Goal: Task Accomplishment & Management: Use online tool/utility

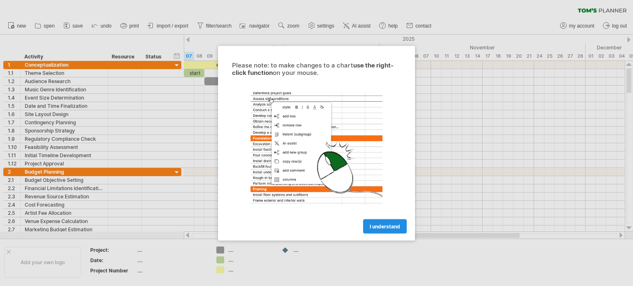
scroll to position [36378, 0]
click at [378, 224] on span "I understand" at bounding box center [385, 226] width 31 height 6
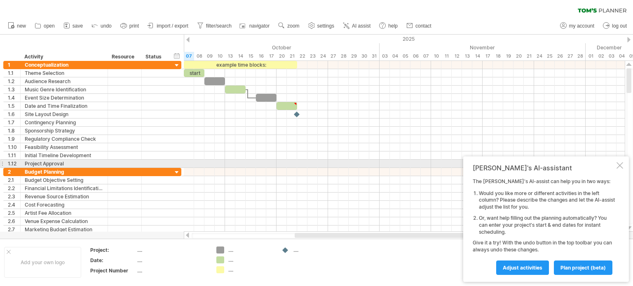
click at [619, 165] on div at bounding box center [620, 165] width 7 height 7
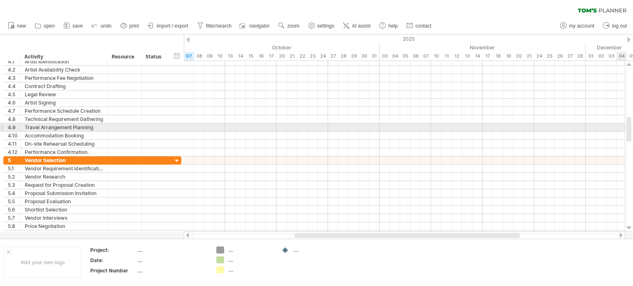
drag, startPoint x: 628, startPoint y: 82, endPoint x: 633, endPoint y: 131, distance: 48.8
click at [633, 131] on div at bounding box center [630, 146] width 7 height 156
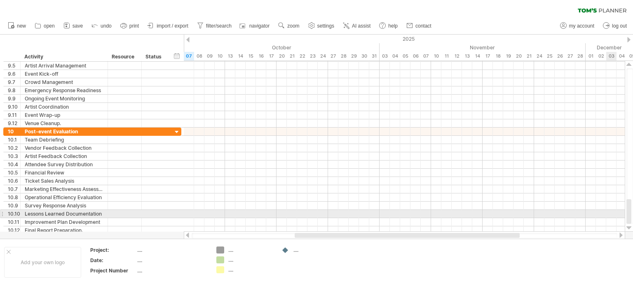
drag, startPoint x: 628, startPoint y: 127, endPoint x: 633, endPoint y: 225, distance: 98.6
click at [633, 225] on div at bounding box center [629, 146] width 9 height 171
drag, startPoint x: 630, startPoint y: 211, endPoint x: 633, endPoint y: 215, distance: 5.0
click at [633, 215] on div at bounding box center [630, 146] width 7 height 156
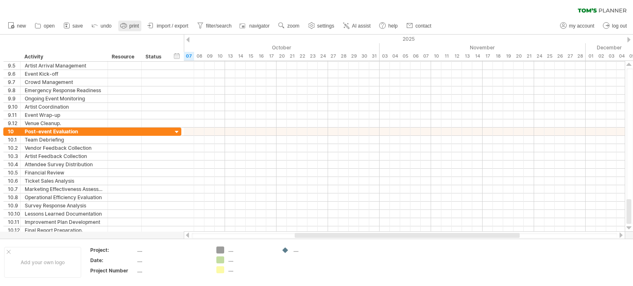
click at [141, 27] on link "print" at bounding box center [129, 26] width 23 height 11
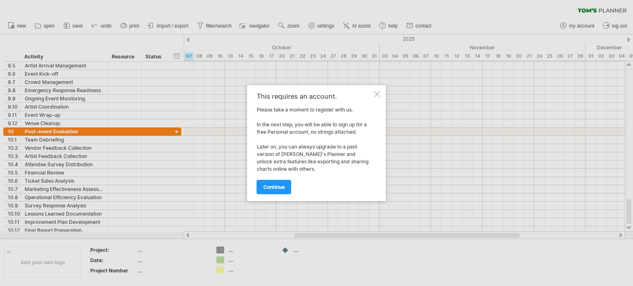
click at [378, 94] on div at bounding box center [377, 94] width 7 height 7
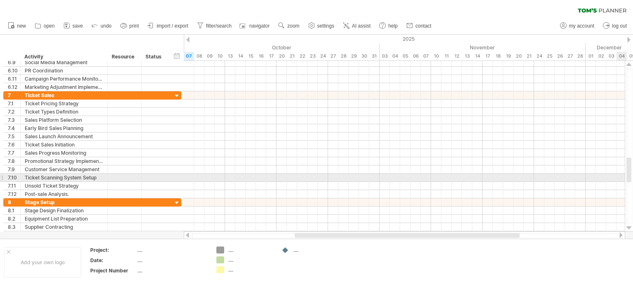
drag, startPoint x: 631, startPoint y: 211, endPoint x: 633, endPoint y: 167, distance: 45.0
click at [633, 167] on div at bounding box center [630, 146] width 7 height 156
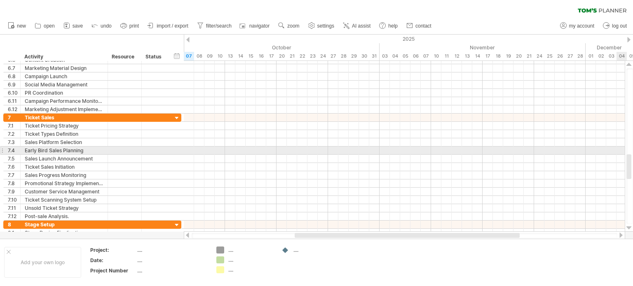
drag, startPoint x: 633, startPoint y: 167, endPoint x: 633, endPoint y: 153, distance: 13.2
click at [633, 153] on div at bounding box center [630, 146] width 7 height 156
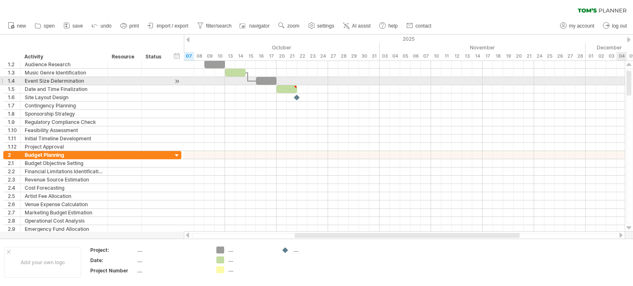
drag, startPoint x: 630, startPoint y: 164, endPoint x: 633, endPoint y: 62, distance: 101.4
click at [633, 62] on div at bounding box center [629, 146] width 9 height 171
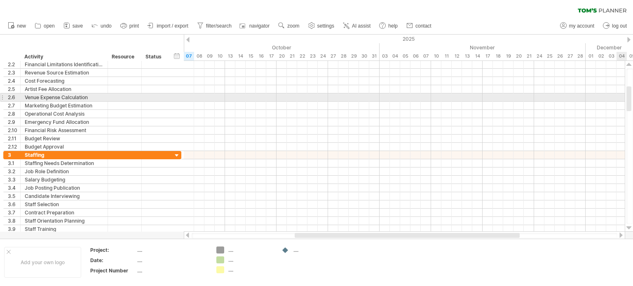
drag, startPoint x: 629, startPoint y: 82, endPoint x: 629, endPoint y: 100, distance: 18.1
click at [629, 100] on div at bounding box center [629, 99] width 5 height 25
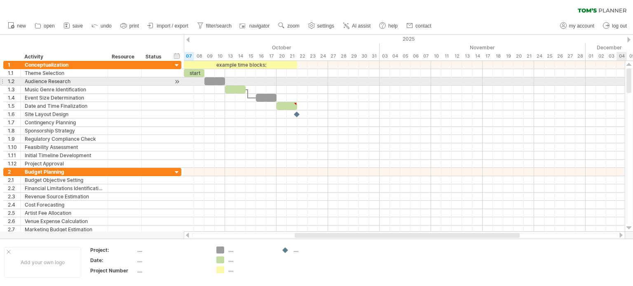
drag, startPoint x: 629, startPoint y: 100, endPoint x: 630, endPoint y: 77, distance: 22.7
click at [630, 77] on div at bounding box center [629, 80] width 5 height 25
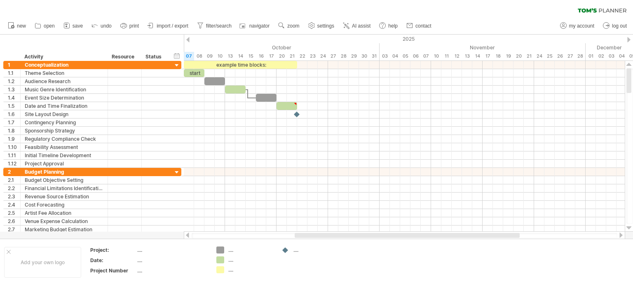
click at [632, 101] on div at bounding box center [630, 146] width 7 height 156
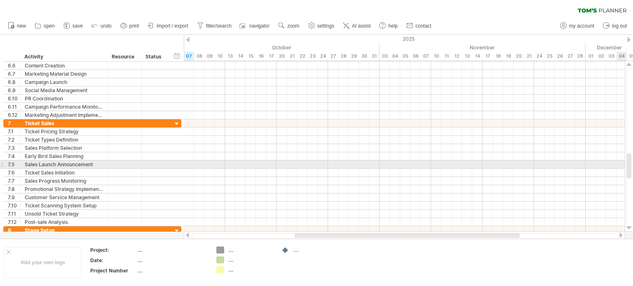
drag, startPoint x: 628, startPoint y: 83, endPoint x: 633, endPoint y: 169, distance: 85.5
click at [633, 169] on div at bounding box center [630, 146] width 7 height 156
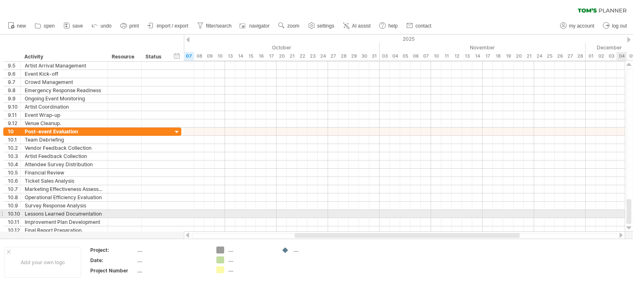
drag, startPoint x: 630, startPoint y: 163, endPoint x: 633, endPoint y: 218, distance: 55.7
click at [633, 218] on div at bounding box center [630, 146] width 7 height 156
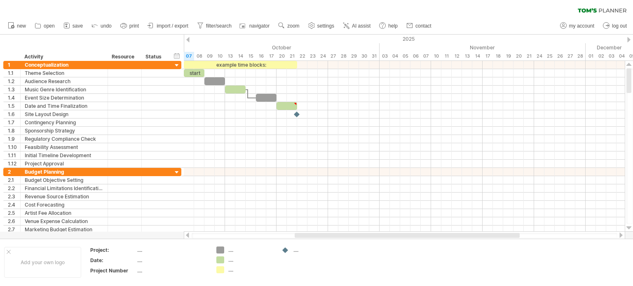
drag, startPoint x: 631, startPoint y: 204, endPoint x: 633, endPoint y: 41, distance: 163.2
click at [633, 41] on div "Trying to reach [DOMAIN_NAME] Connected again... 0% clear filter new 1" at bounding box center [316, 143] width 633 height 286
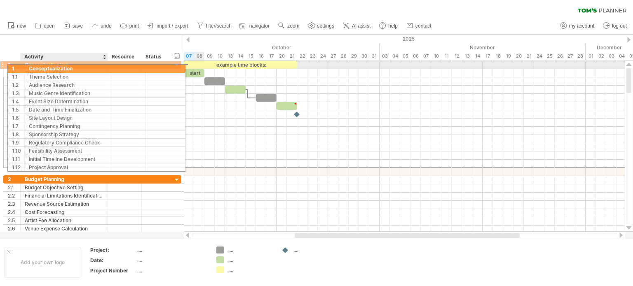
click at [73, 67] on div "Conceptualization" at bounding box center [64, 65] width 79 height 8
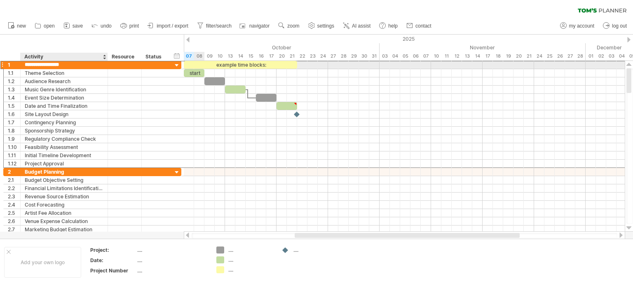
click at [73, 67] on input "**********" at bounding box center [64, 65] width 79 height 8
type textarea "**********"
click at [73, 67] on input "**********" at bounding box center [64, 65] width 79 height 8
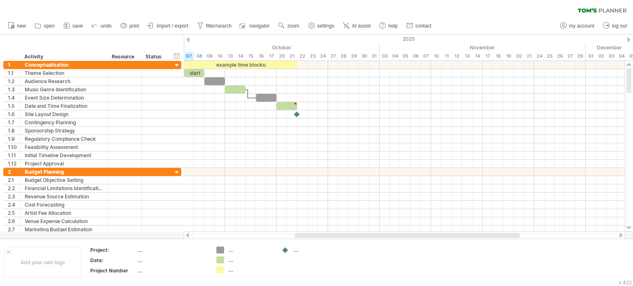
click at [87, 8] on div "clear filter reapply filter" at bounding box center [316, 8] width 633 height 17
click at [84, 22] on link "save" at bounding box center [73, 26] width 24 height 11
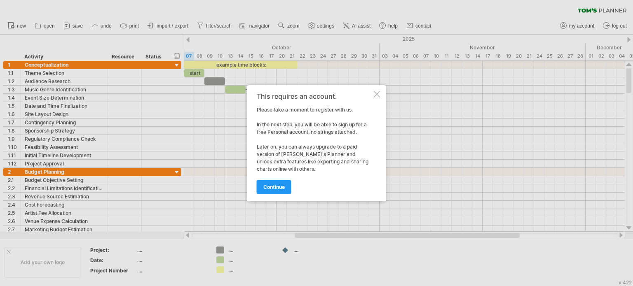
click at [345, 161] on div "This requires an account. Please take a moment to register with us. In the next…" at bounding box center [314, 143] width 115 height 101
click at [375, 97] on div at bounding box center [377, 94] width 7 height 7
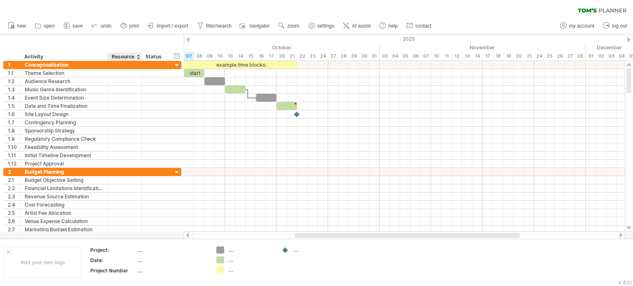
click at [126, 41] on div "hide start/end/duration show start/end/duration ******** Activity ******** Reso…" at bounding box center [92, 48] width 184 height 26
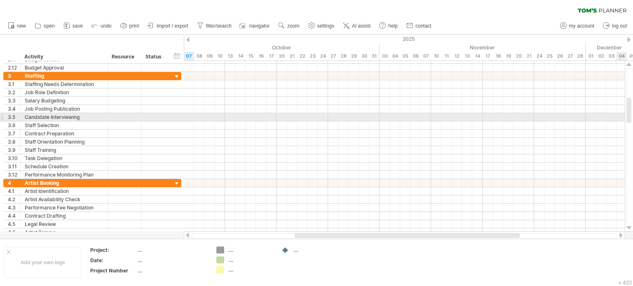
drag, startPoint x: 628, startPoint y: 87, endPoint x: 633, endPoint y: 117, distance: 30.0
click at [633, 117] on div at bounding box center [630, 146] width 7 height 156
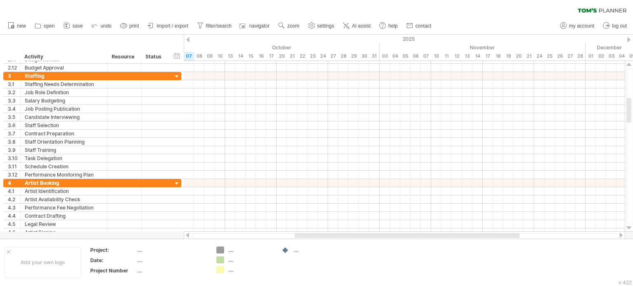
click at [249, 6] on div "clear filter reapply filter" at bounding box center [316, 8] width 633 height 17
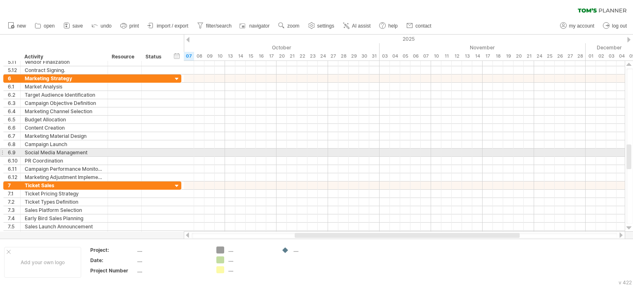
drag, startPoint x: 630, startPoint y: 108, endPoint x: 633, endPoint y: 155, distance: 46.7
click at [633, 155] on div at bounding box center [630, 146] width 7 height 156
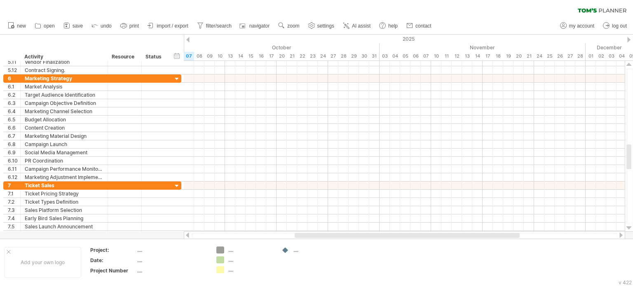
click at [204, 7] on div "clear filter reapply filter" at bounding box center [316, 8] width 633 height 17
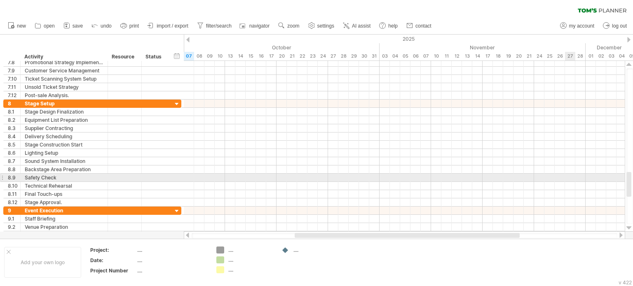
drag, startPoint x: 630, startPoint y: 157, endPoint x: 633, endPoint y: 185, distance: 27.8
click at [633, 185] on div at bounding box center [630, 146] width 7 height 156
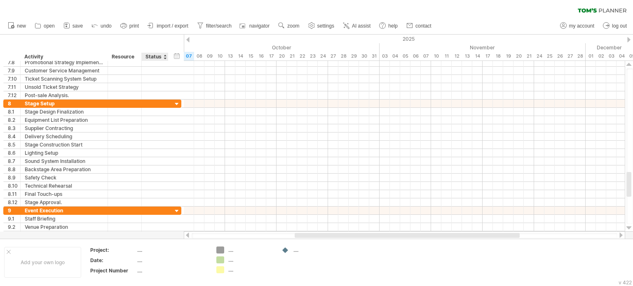
click at [174, 237] on div at bounding box center [316, 137] width 633 height 204
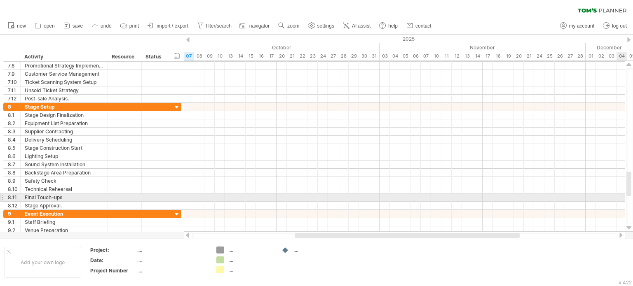
drag, startPoint x: 631, startPoint y: 185, endPoint x: 632, endPoint y: 198, distance: 13.6
click at [632, 198] on div at bounding box center [630, 146] width 7 height 156
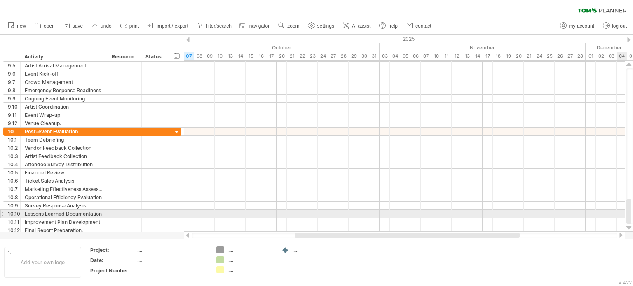
drag, startPoint x: 628, startPoint y: 183, endPoint x: 631, endPoint y: 217, distance: 34.3
click at [631, 217] on div at bounding box center [629, 211] width 5 height 25
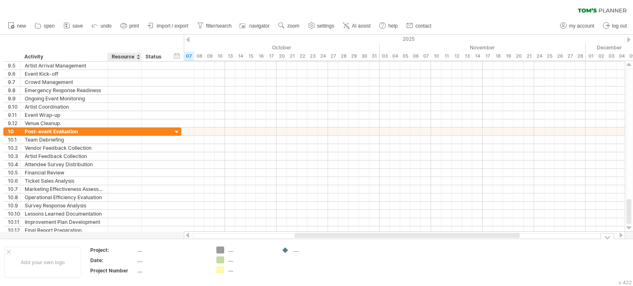
click at [139, 261] on div "...." at bounding box center [171, 260] width 69 height 7
type input "**********"
click at [139, 252] on div "...." at bounding box center [171, 250] width 69 height 7
type input "**********"
click at [289, 276] on td "...." at bounding box center [309, 263] width 65 height 32
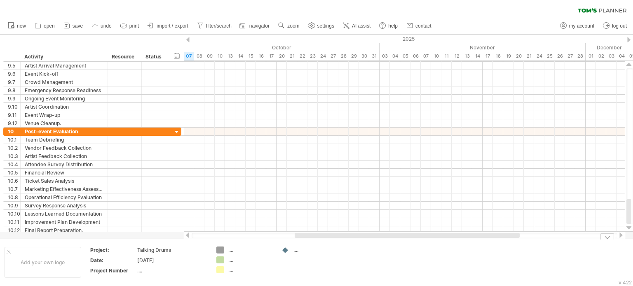
click at [293, 249] on div "...." at bounding box center [310, 250] width 57 height 7
click at [298, 249] on div "...." at bounding box center [315, 250] width 45 height 7
click at [298, 249] on input "text" at bounding box center [313, 250] width 41 height 7
click at [283, 250] on div "Trying to reach [DOMAIN_NAME] Connected again... 0% clear filter new 1" at bounding box center [316, 143] width 633 height 286
click at [284, 250] on div "Trying to reach [DOMAIN_NAME] Connected again... 0% clear filter new 1" at bounding box center [316, 143] width 633 height 286
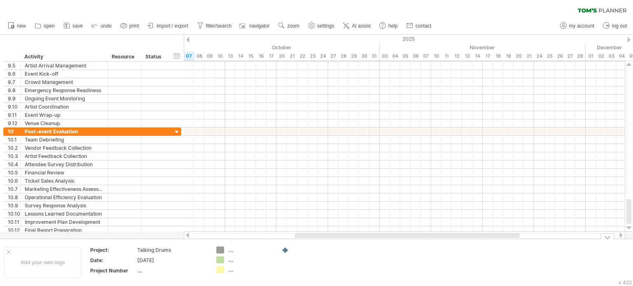
click at [299, 253] on div at bounding box center [315, 250] width 45 height 7
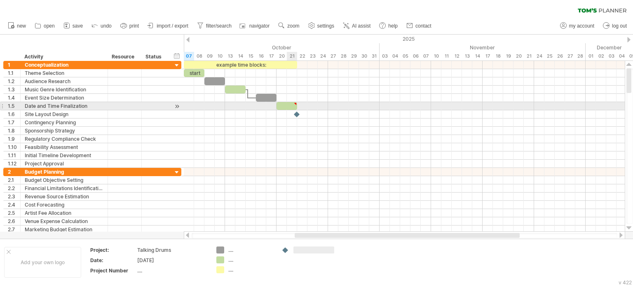
type textarea "**********"
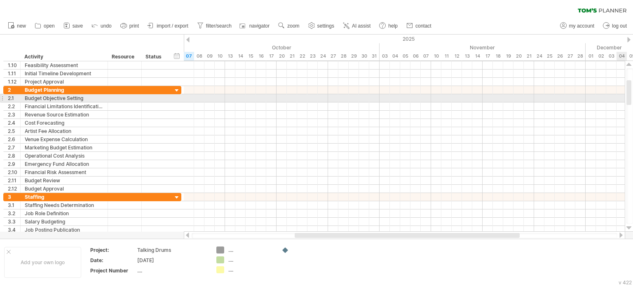
drag, startPoint x: 630, startPoint y: 85, endPoint x: 631, endPoint y: 97, distance: 11.5
click at [631, 97] on div at bounding box center [629, 92] width 5 height 25
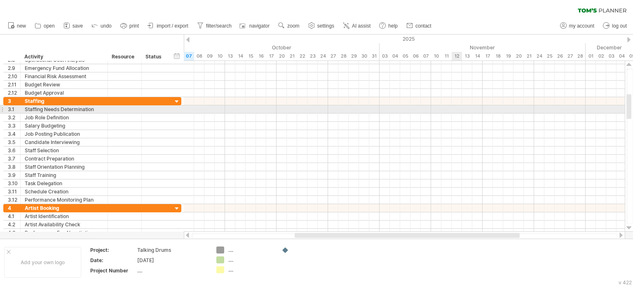
drag, startPoint x: 629, startPoint y: 98, endPoint x: 633, endPoint y: 113, distance: 14.9
click at [633, 113] on div at bounding box center [630, 146] width 7 height 156
click at [630, 106] on div at bounding box center [629, 106] width 5 height 25
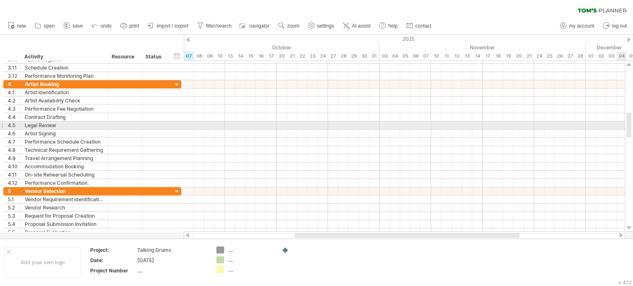
drag, startPoint x: 630, startPoint y: 106, endPoint x: 633, endPoint y: 124, distance: 18.4
click at [633, 124] on div at bounding box center [630, 146] width 7 height 156
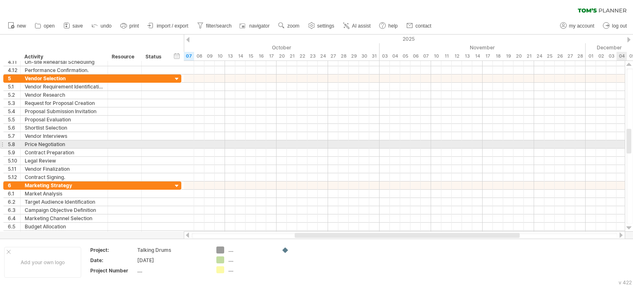
drag, startPoint x: 630, startPoint y: 127, endPoint x: 633, endPoint y: 143, distance: 16.7
click at [633, 143] on div at bounding box center [630, 146] width 7 height 156
drag, startPoint x: 631, startPoint y: 138, endPoint x: 632, endPoint y: 147, distance: 8.7
click at [632, 147] on div at bounding box center [630, 146] width 7 height 156
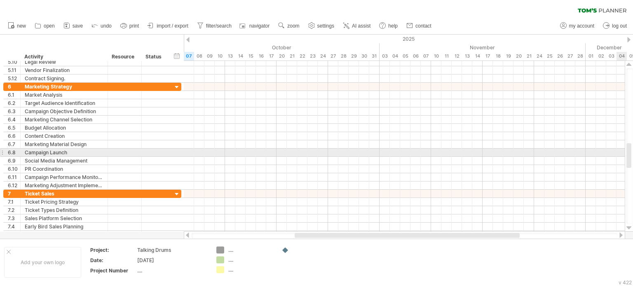
drag, startPoint x: 630, startPoint y: 142, endPoint x: 630, endPoint y: 156, distance: 14.4
click at [630, 156] on div at bounding box center [629, 155] width 5 height 25
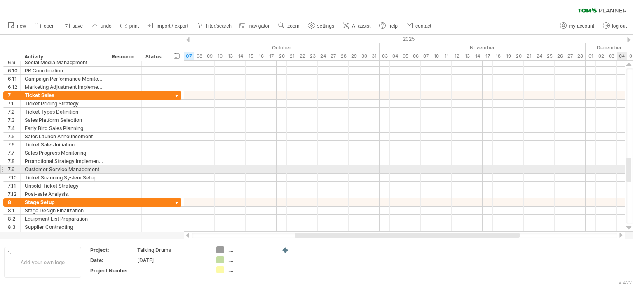
drag, startPoint x: 628, startPoint y: 158, endPoint x: 629, endPoint y: 172, distance: 14.4
click at [629, 172] on div at bounding box center [629, 170] width 5 height 25
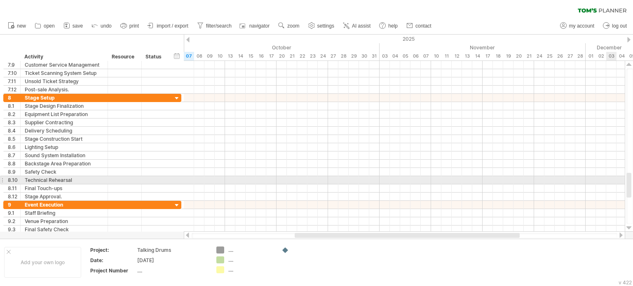
drag, startPoint x: 631, startPoint y: 172, endPoint x: 631, endPoint y: 188, distance: 15.3
click at [631, 188] on div at bounding box center [629, 185] width 5 height 25
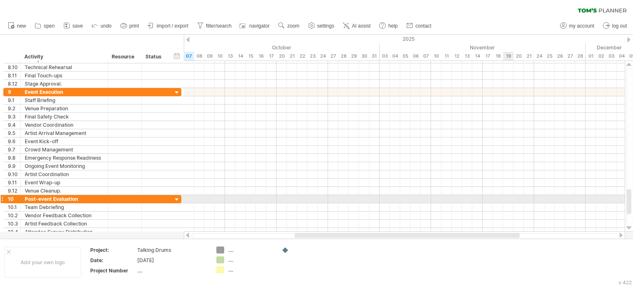
drag, startPoint x: 629, startPoint y: 183, endPoint x: 630, endPoint y: 199, distance: 16.5
click at [630, 199] on div at bounding box center [629, 202] width 5 height 25
click at [628, 203] on div at bounding box center [629, 202] width 5 height 25
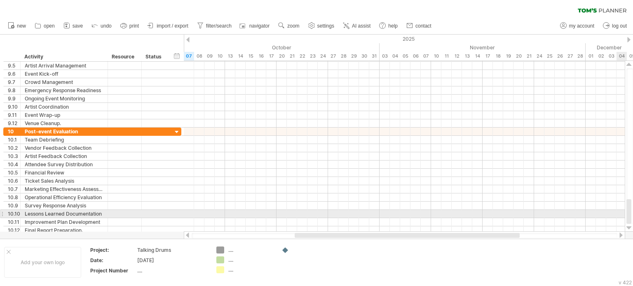
drag, startPoint x: 628, startPoint y: 203, endPoint x: 628, endPoint y: 214, distance: 11.1
click at [628, 214] on div at bounding box center [629, 211] width 5 height 25
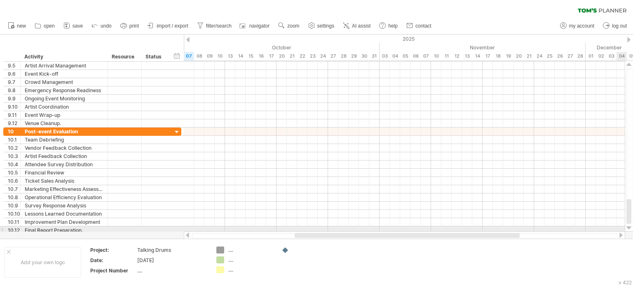
drag, startPoint x: 629, startPoint y: 215, endPoint x: 613, endPoint y: 131, distance: 85.9
click at [613, 131] on div "Trying to reach [DOMAIN_NAME] Connected again... 0% clear filter new 1" at bounding box center [316, 143] width 633 height 286
